Goal: Check status: Check status

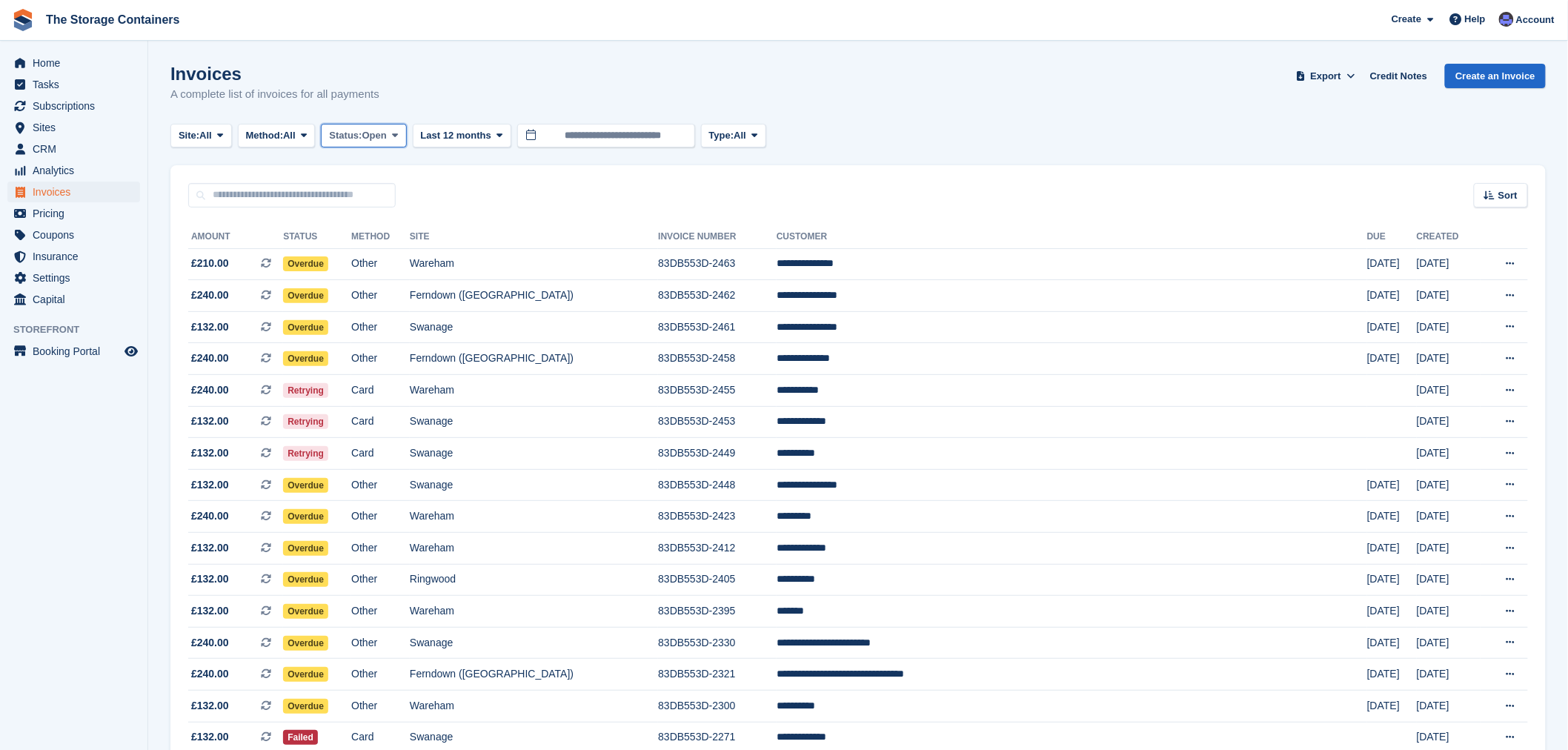
click at [376, 131] on span "Open" at bounding box center [374, 135] width 24 height 15
click at [372, 174] on link "All" at bounding box center [392, 170] width 129 height 27
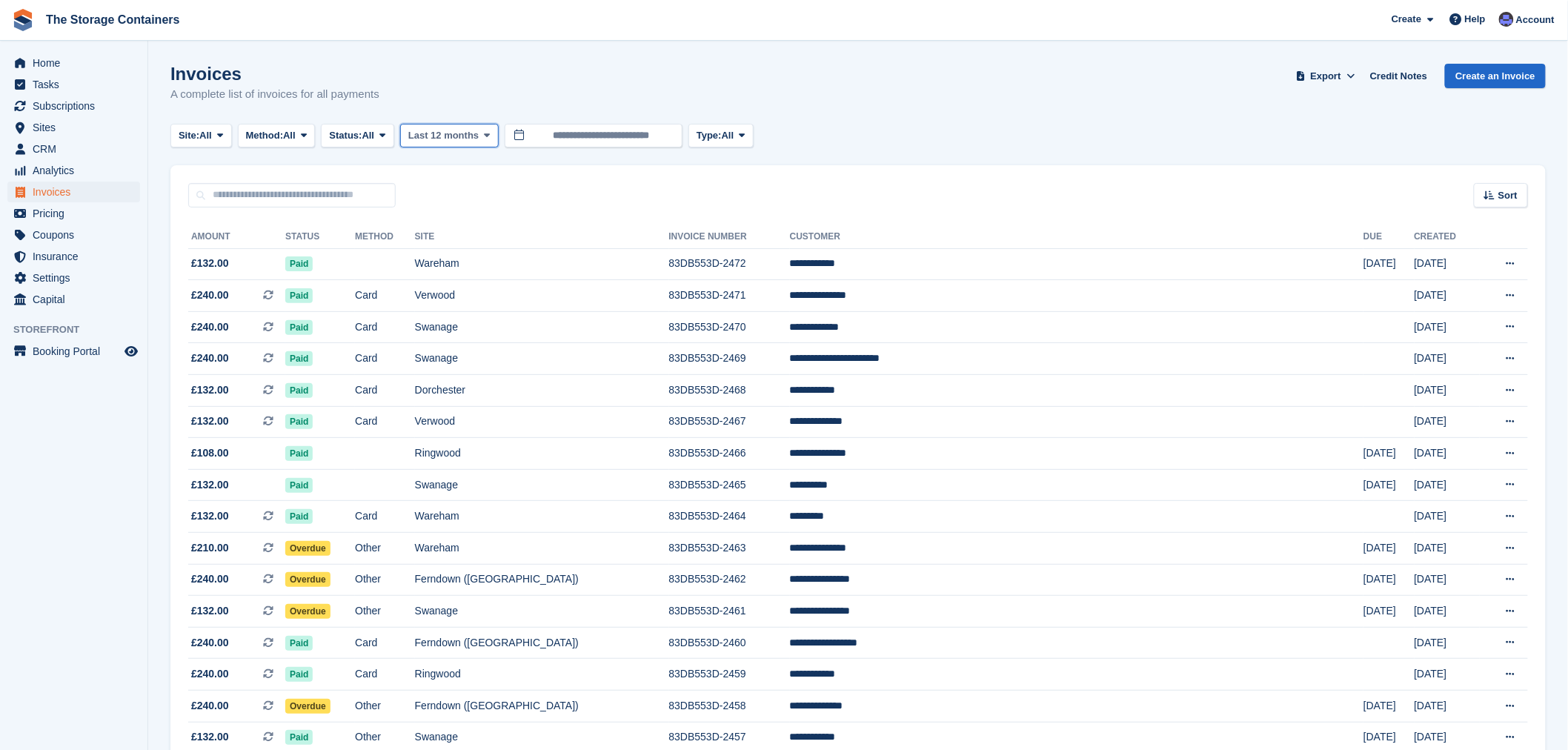
click at [432, 139] on span "Last 12 months" at bounding box center [443, 135] width 70 height 15
click at [361, 134] on span "Status:" at bounding box center [346, 135] width 33 height 15
click at [389, 250] on link "Open" at bounding box center [392, 250] width 129 height 27
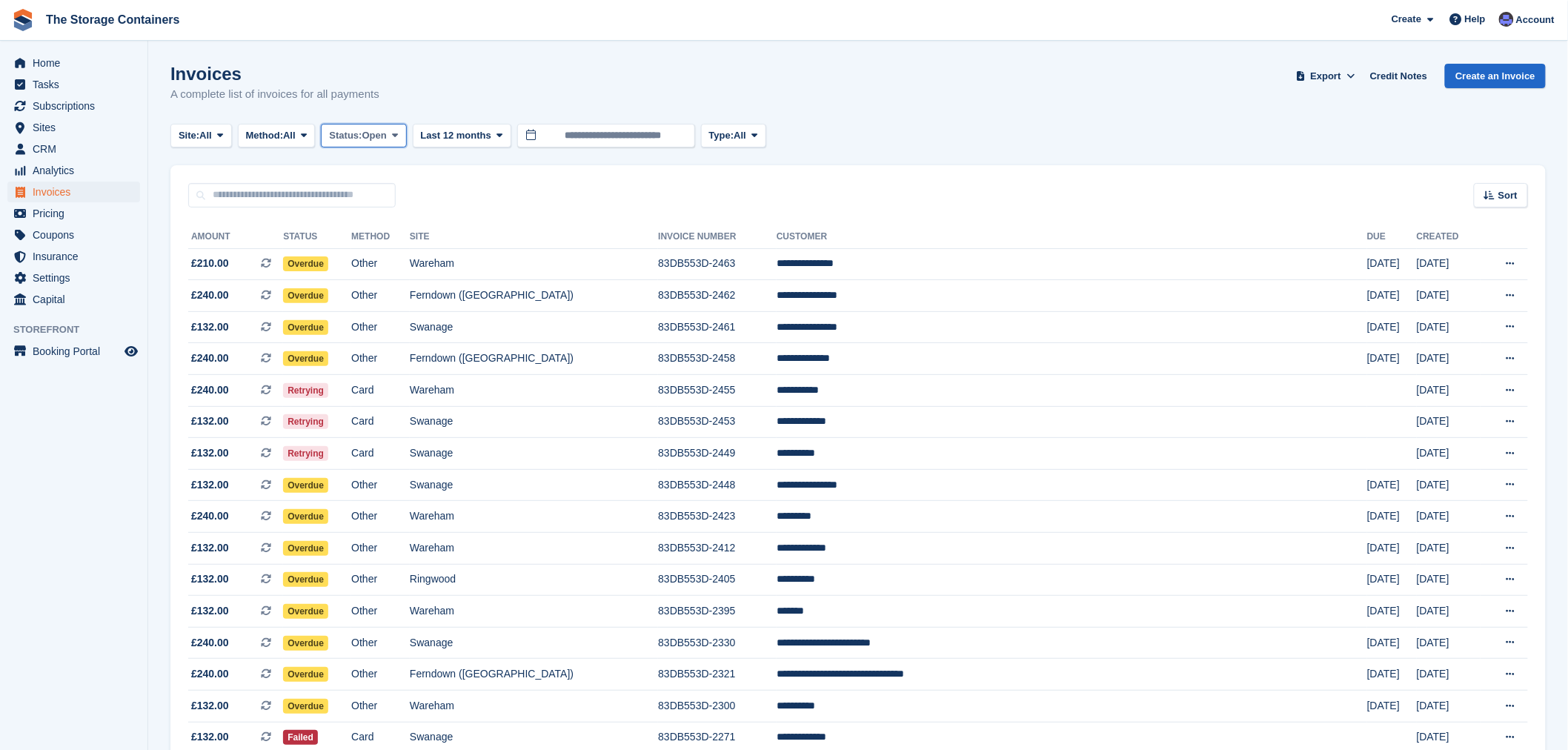
click at [398, 134] on icon at bounding box center [395, 135] width 6 height 9
click at [427, 175] on link "All" at bounding box center [392, 170] width 129 height 27
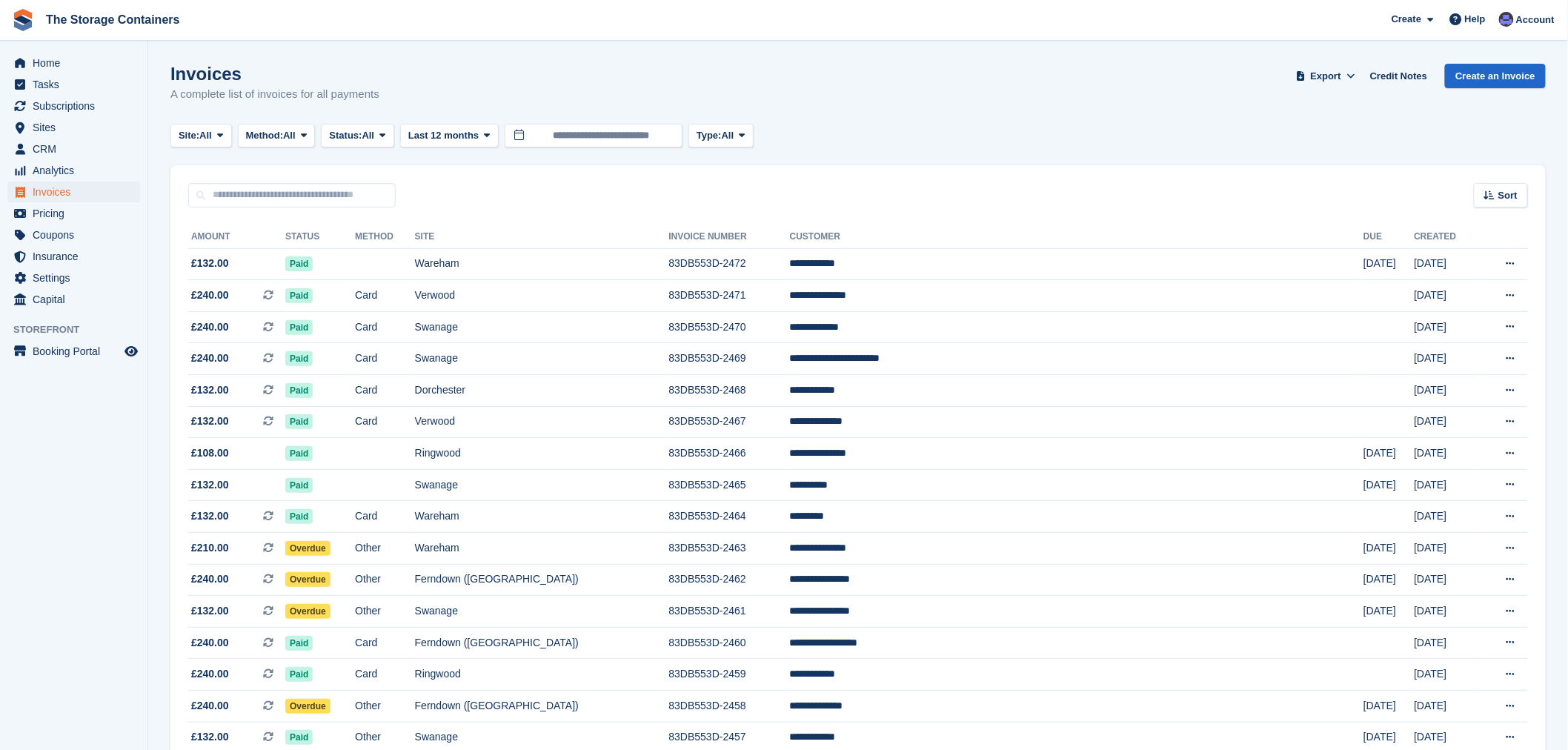
click at [913, 109] on div "Invoices A complete list of invoices for all payments Export Export Invoices Ex…" at bounding box center [858, 92] width 1376 height 57
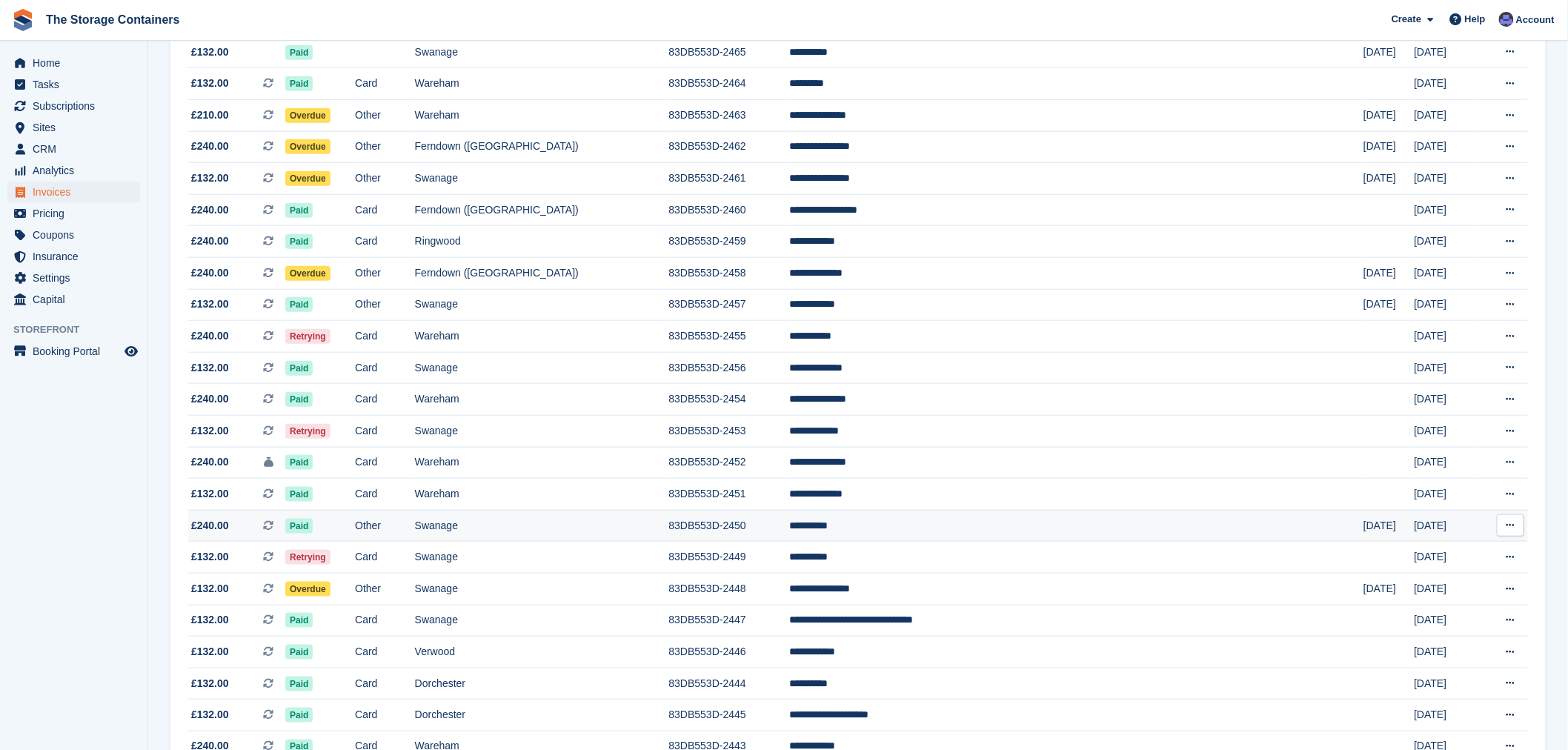
scroll to position [420, 0]
